Goal: Task Accomplishment & Management: Complete application form

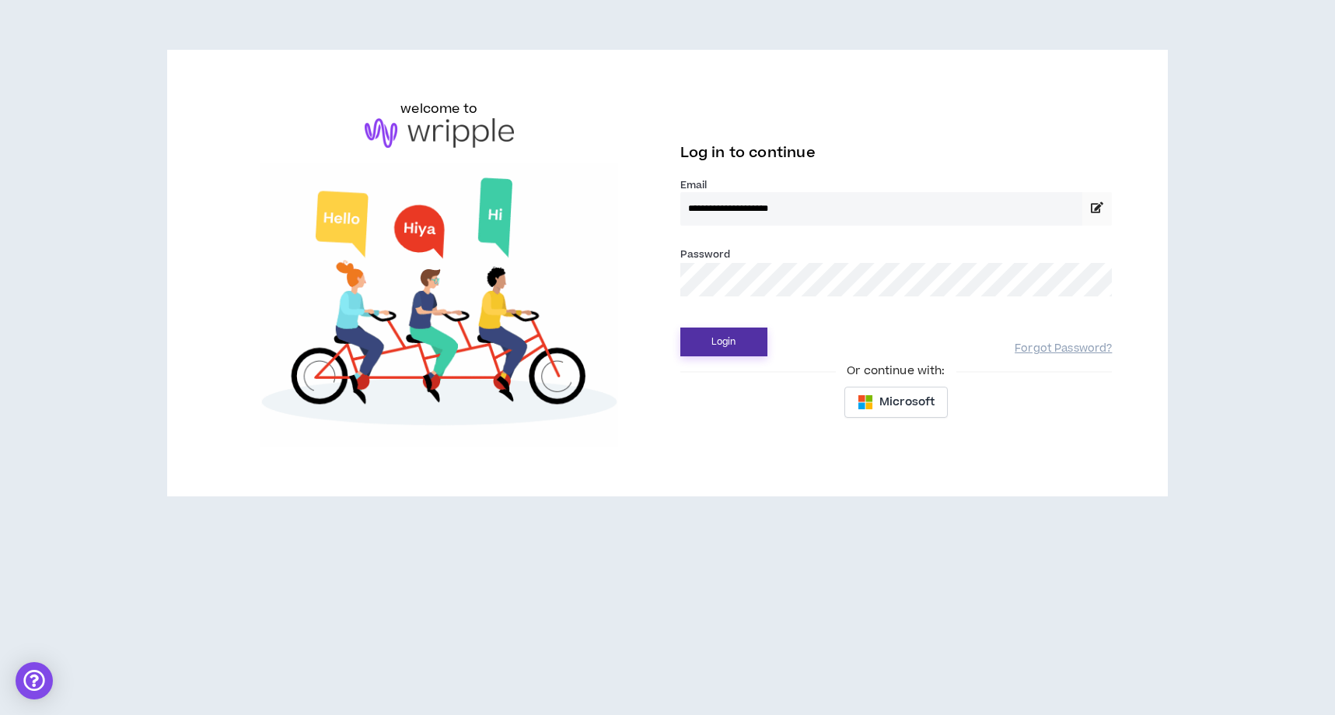
click at [758, 353] on button "Login" at bounding box center [724, 341] width 87 height 29
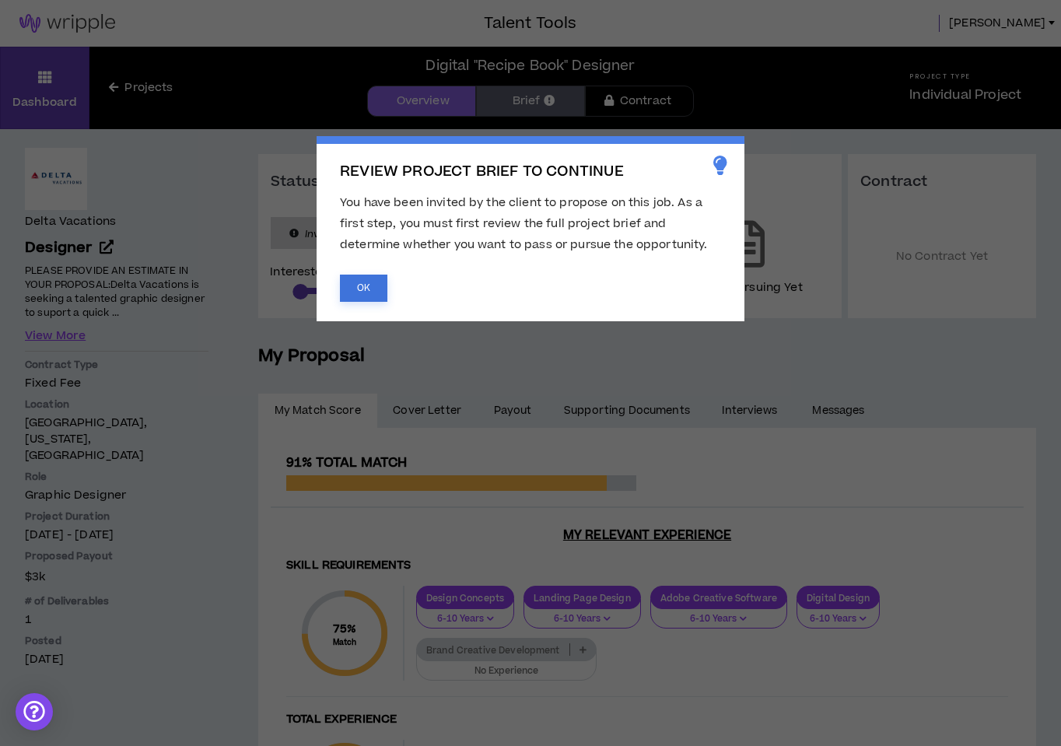
click at [371, 292] on button "OK" at bounding box center [363, 288] width 47 height 27
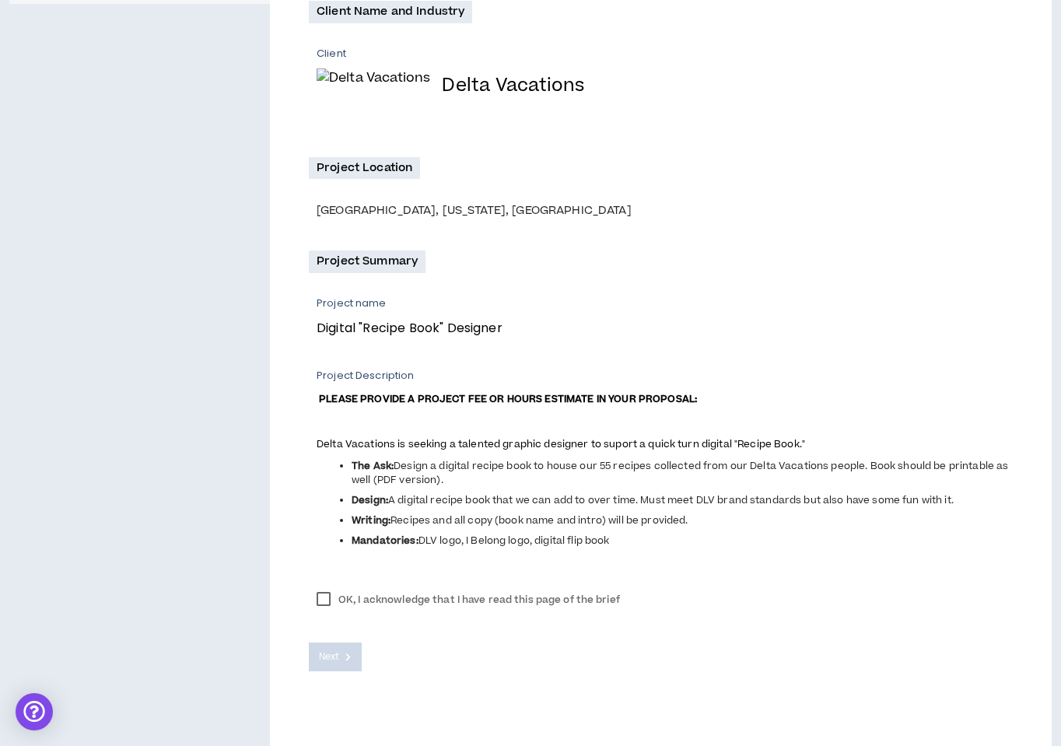
scroll to position [318, 0]
click at [323, 604] on label "OK, I acknowledge that I have read this page of the brief" at bounding box center [468, 597] width 319 height 23
drag, startPoint x: 344, startPoint y: 662, endPoint x: 380, endPoint y: 648, distance: 38.4
click at [345, 662] on button "Next" at bounding box center [335, 655] width 53 height 29
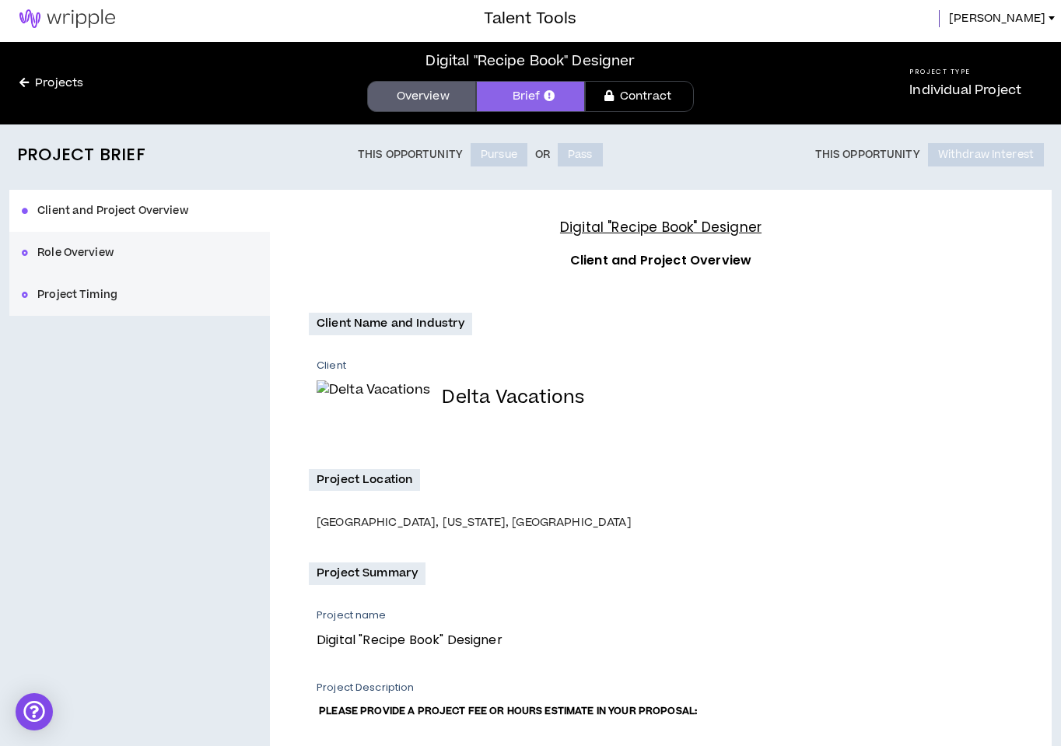
scroll to position [0, 0]
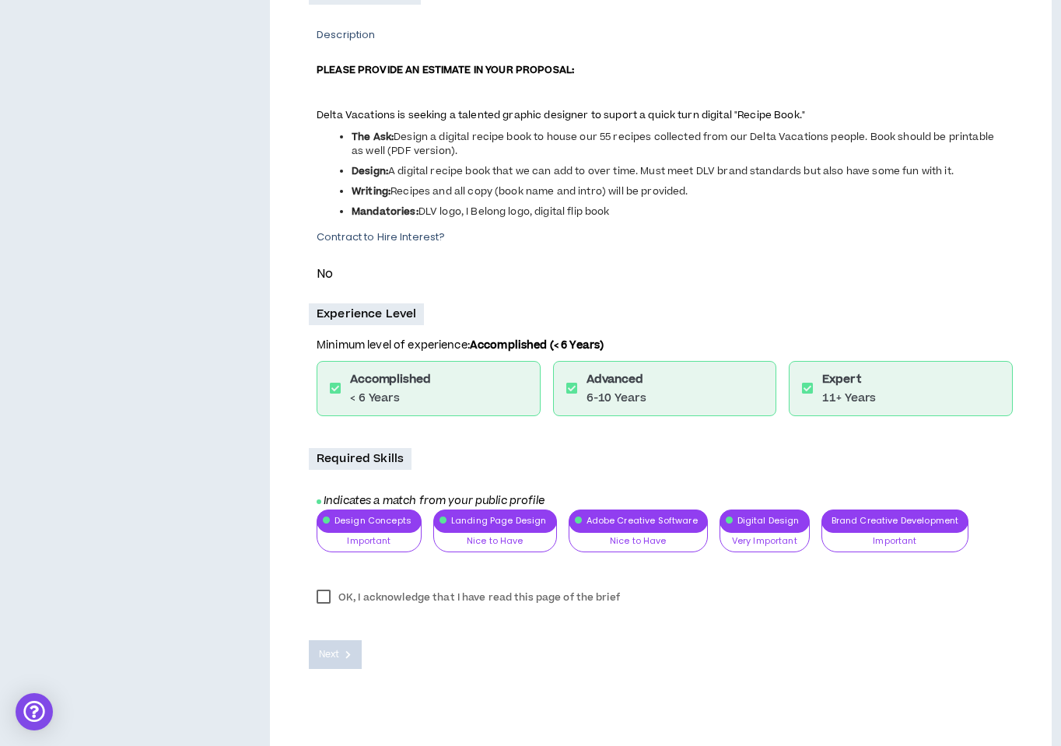
scroll to position [406, 0]
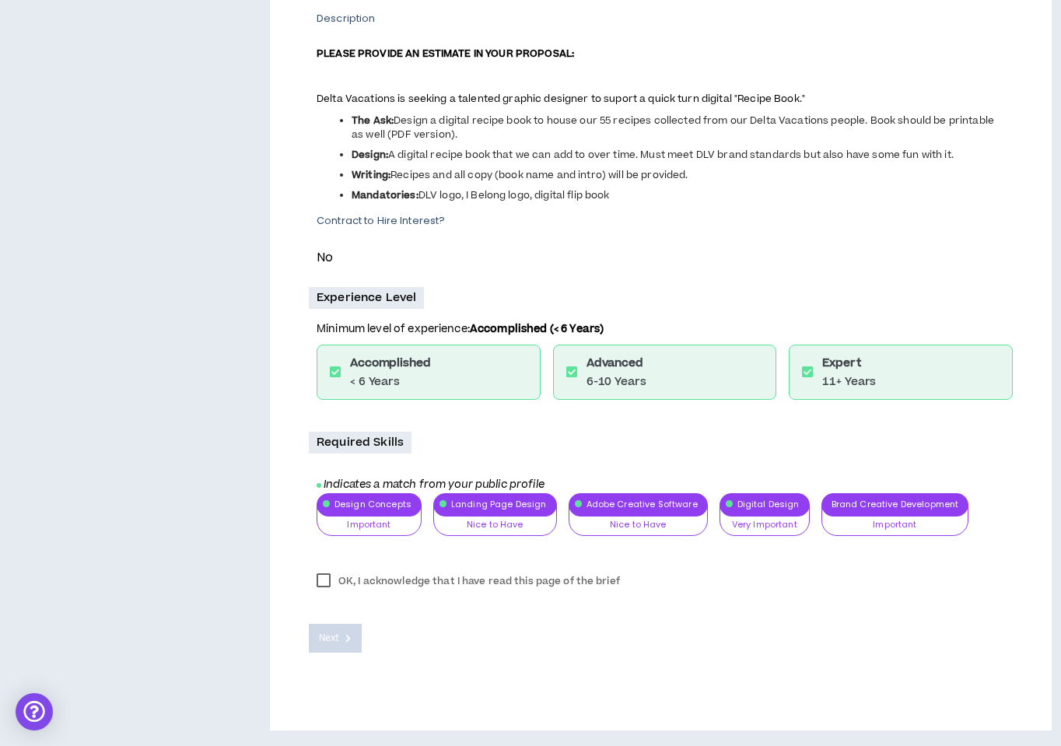
click at [324, 586] on label "OK, I acknowledge that I have read this page of the brief" at bounding box center [468, 580] width 319 height 23
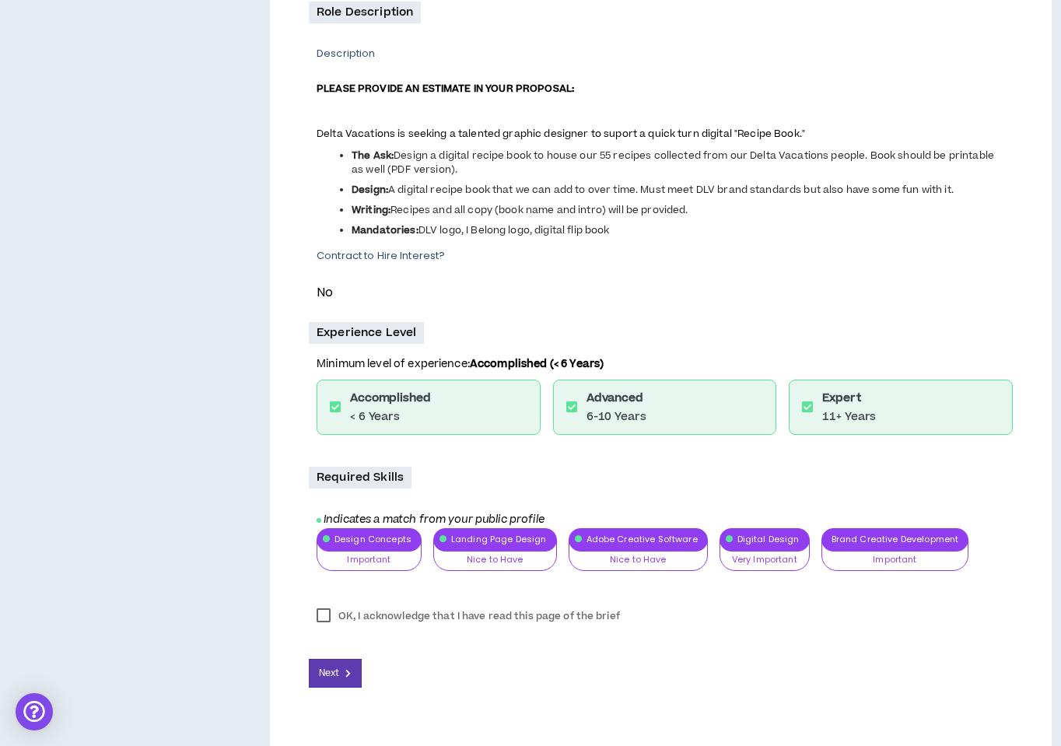
scroll to position [407, 0]
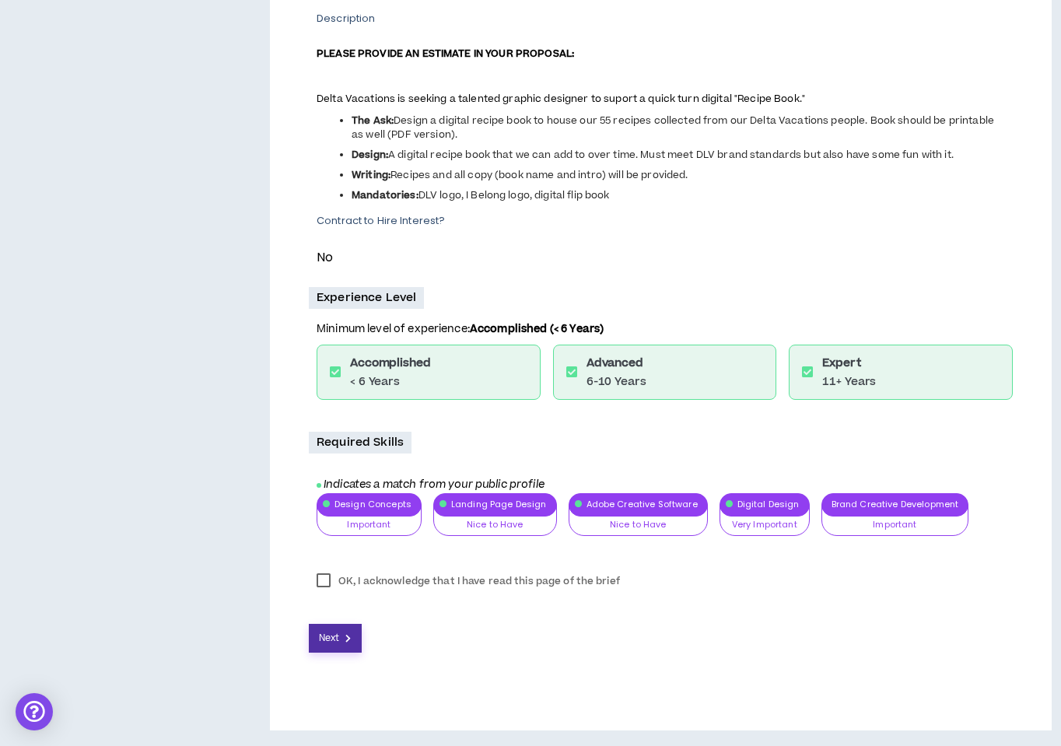
click at [336, 633] on span "Next" at bounding box center [329, 638] width 20 height 15
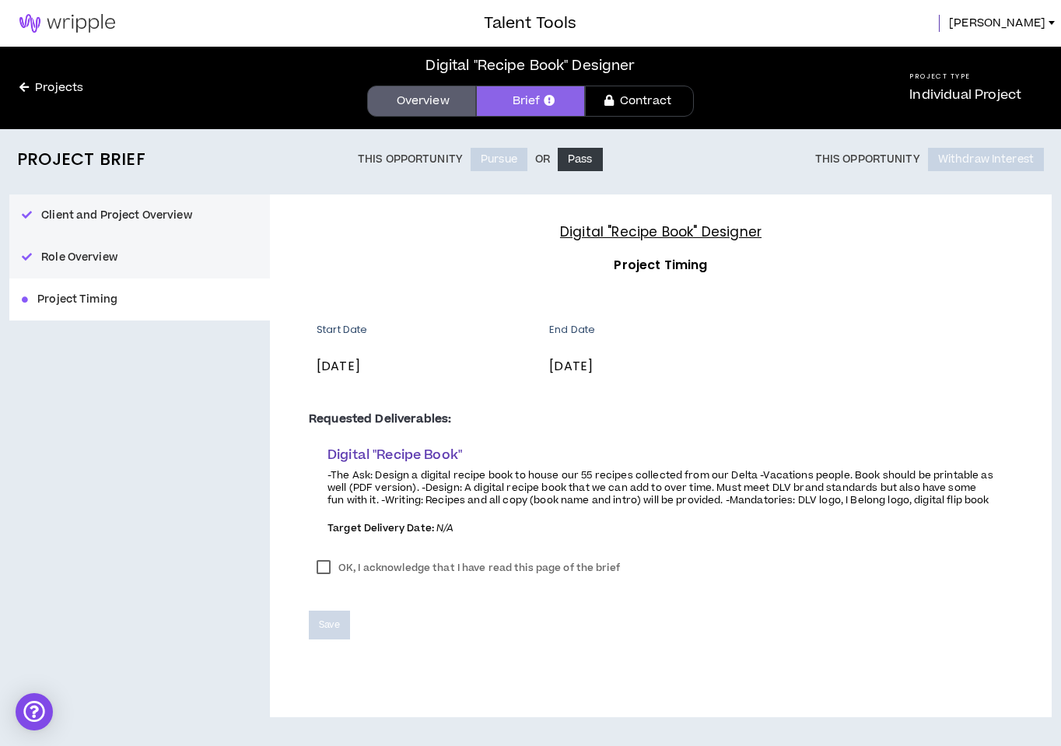
click at [323, 570] on label "OK, I acknowledge that I have read this page of the brief" at bounding box center [468, 567] width 319 height 23
click at [334, 614] on button "Save" at bounding box center [329, 625] width 41 height 29
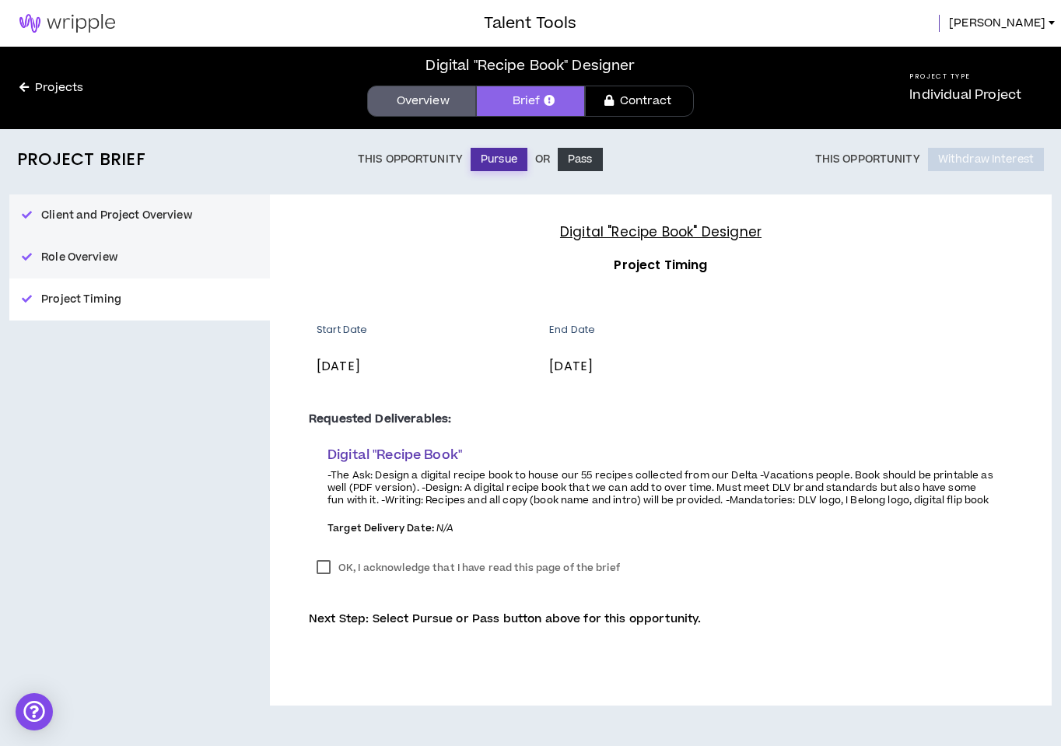
click at [502, 161] on button "Pursue" at bounding box center [499, 159] width 57 height 23
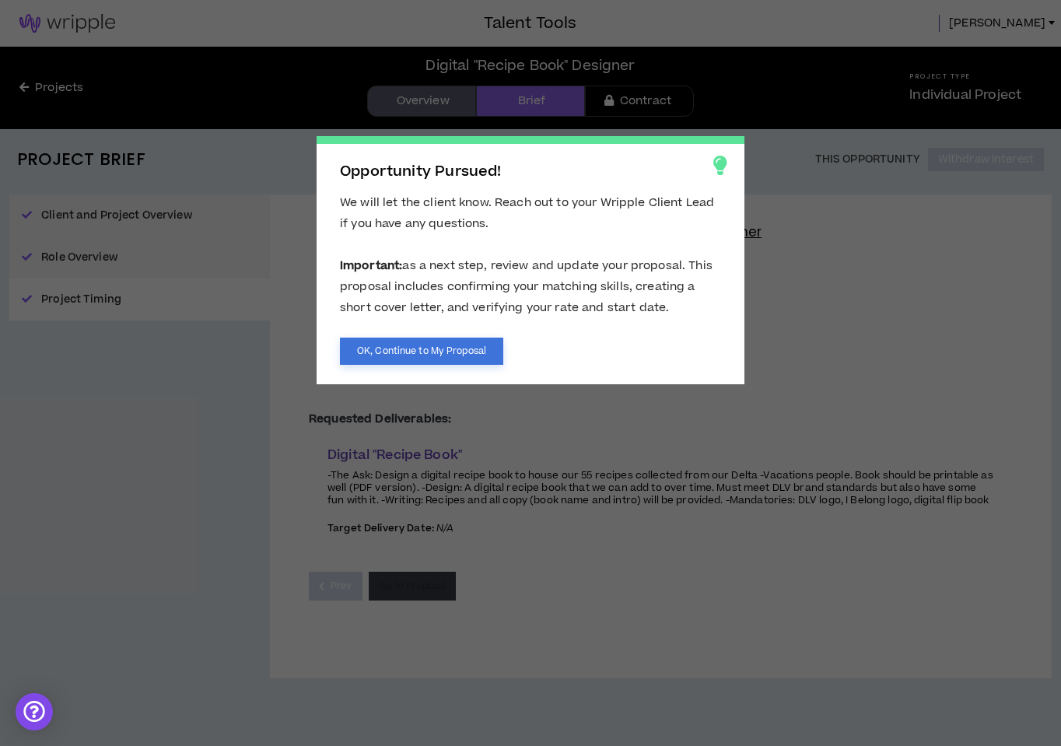
click at [467, 349] on button "OK, Continue to My Proposal" at bounding box center [421, 351] width 163 height 27
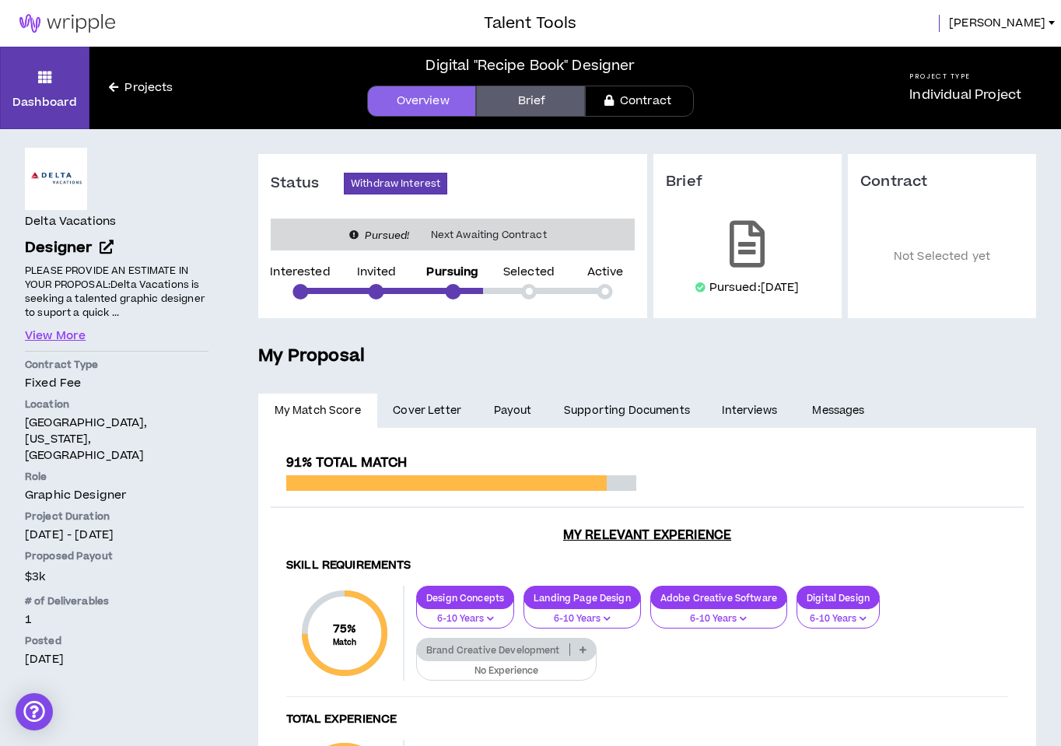
click at [151, 86] on link "Projects" at bounding box center [140, 87] width 103 height 17
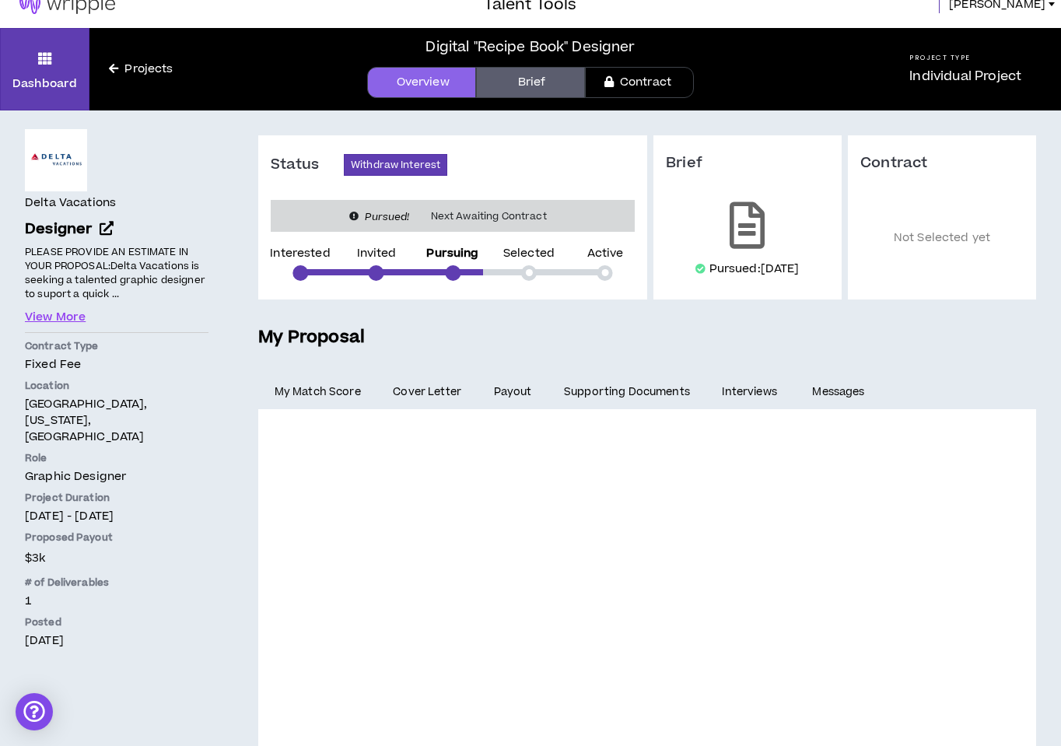
scroll to position [56, 0]
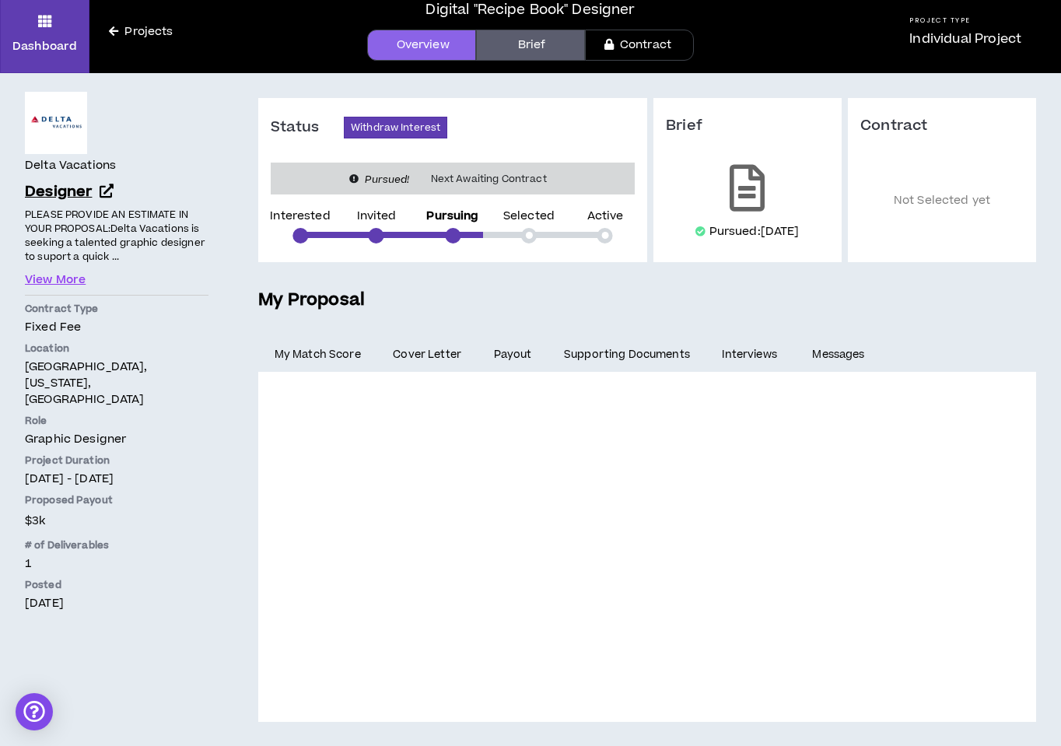
click at [107, 189] on icon at bounding box center [107, 191] width 14 height 14
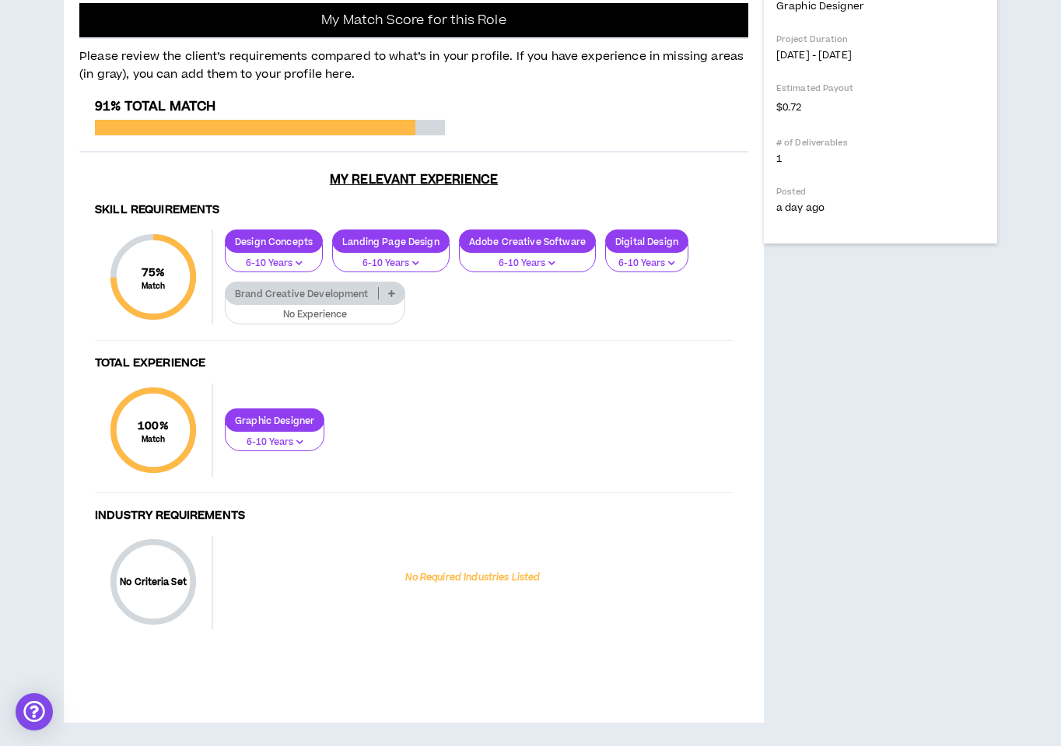
scroll to position [974, 0]
